Goal: Task Accomplishment & Management: Manage account settings

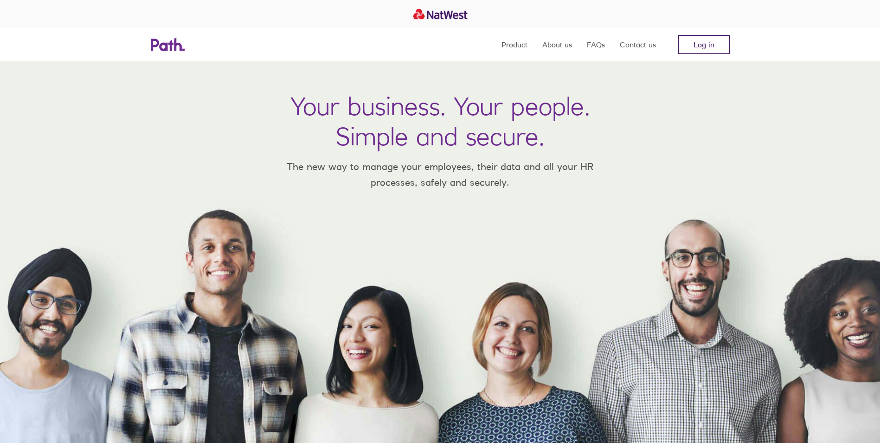
click at [691, 51] on link "Log in" at bounding box center [704, 44] width 52 height 19
click at [705, 43] on link "Log in" at bounding box center [704, 44] width 52 height 19
click at [701, 39] on link "Log in" at bounding box center [704, 44] width 52 height 19
